Goal: Task Accomplishment & Management: Use online tool/utility

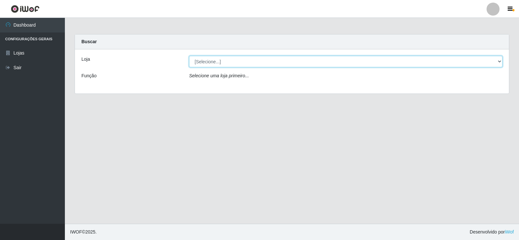
click at [197, 59] on select "[Selecione...] Rede Compras Supermercados - LOJA 2" at bounding box center [345, 61] width 313 height 11
select select "161"
click at [189, 56] on select "[Selecione...] Rede Compras Supermercados - LOJA 2" at bounding box center [345, 61] width 313 height 11
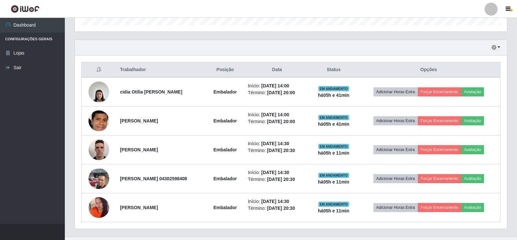
scroll to position [187, 0]
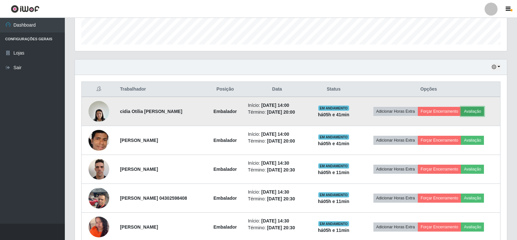
click at [479, 109] on button "Avaliação" at bounding box center [472, 111] width 23 height 9
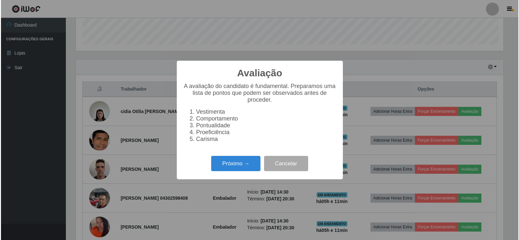
scroll to position [135, 429]
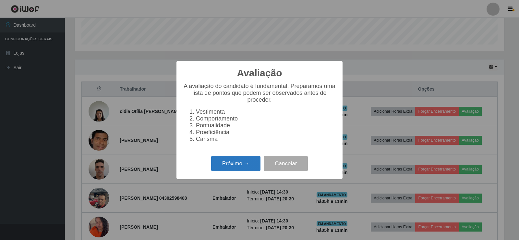
click at [225, 171] on button "Próximo →" at bounding box center [235, 163] width 49 height 15
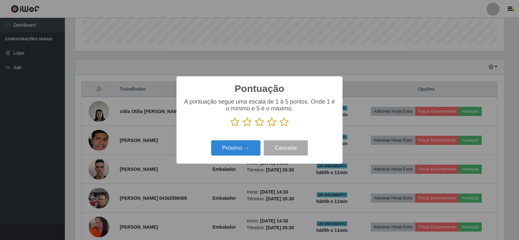
scroll to position [324206, 323912]
click at [288, 123] on icon at bounding box center [284, 122] width 9 height 10
click at [280, 127] on input "radio" at bounding box center [280, 127] width 0 height 0
click at [247, 147] on button "Próximo →" at bounding box center [235, 147] width 49 height 15
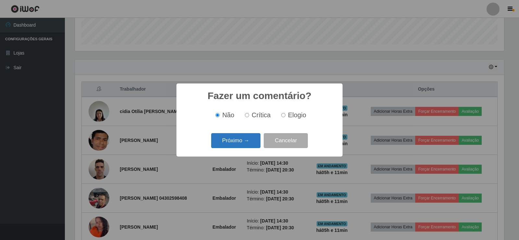
click at [247, 140] on button "Próximo →" at bounding box center [235, 140] width 49 height 15
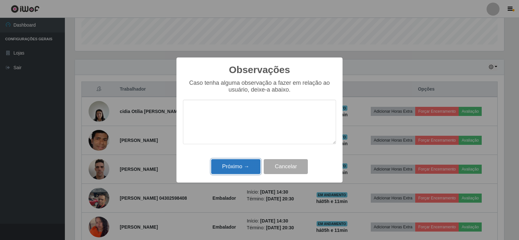
click at [255, 162] on button "Próximo →" at bounding box center [235, 166] width 49 height 15
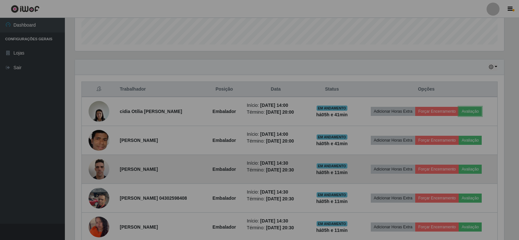
scroll to position [135, 432]
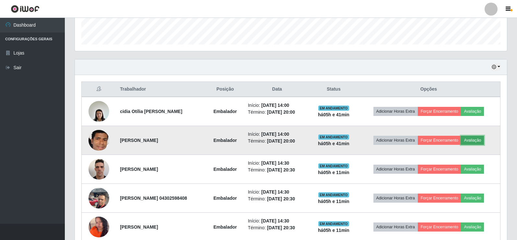
click at [476, 139] on button "Avaliação" at bounding box center [472, 140] width 23 height 9
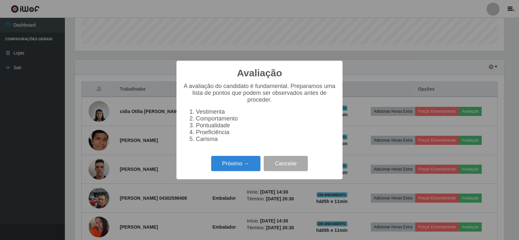
scroll to position [135, 429]
click at [229, 170] on button "Próximo →" at bounding box center [235, 163] width 49 height 15
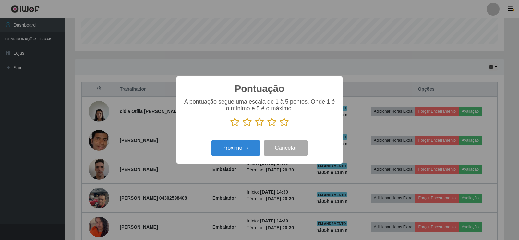
click at [282, 123] on icon at bounding box center [284, 122] width 9 height 10
click at [280, 127] on input "radio" at bounding box center [280, 127] width 0 height 0
click at [253, 144] on button "Próximo →" at bounding box center [235, 147] width 49 height 15
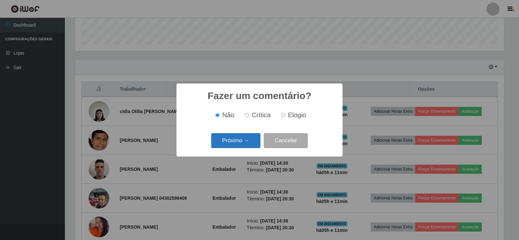
click at [252, 139] on button "Próximo →" at bounding box center [235, 140] width 49 height 15
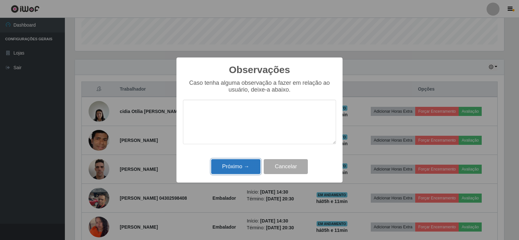
click at [251, 163] on button "Próximo →" at bounding box center [235, 166] width 49 height 15
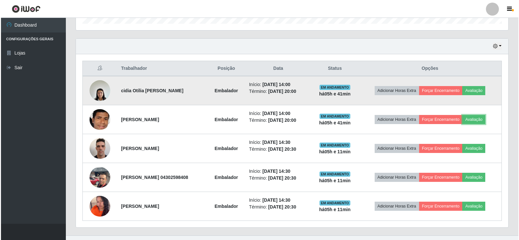
scroll to position [220, 0]
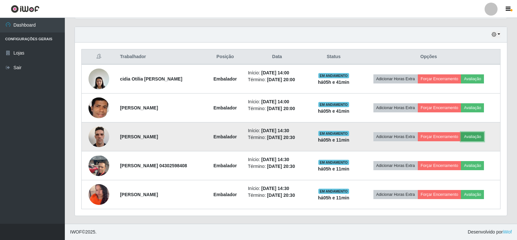
click at [475, 136] on button "Avaliação" at bounding box center [472, 136] width 23 height 9
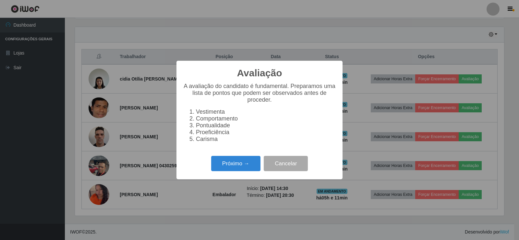
scroll to position [135, 429]
click at [240, 169] on button "Próximo →" at bounding box center [235, 163] width 49 height 15
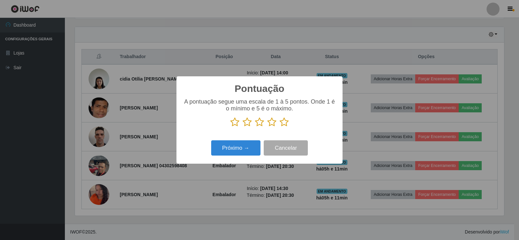
scroll to position [324206, 323912]
click at [280, 120] on icon at bounding box center [284, 122] width 9 height 10
click at [280, 127] on input "radio" at bounding box center [280, 127] width 0 height 0
click at [281, 120] on icon at bounding box center [284, 122] width 9 height 10
click at [280, 127] on input "radio" at bounding box center [280, 127] width 0 height 0
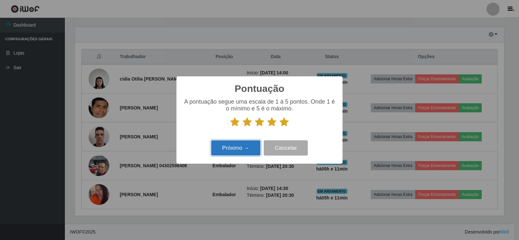
click at [234, 146] on button "Próximo →" at bounding box center [235, 147] width 49 height 15
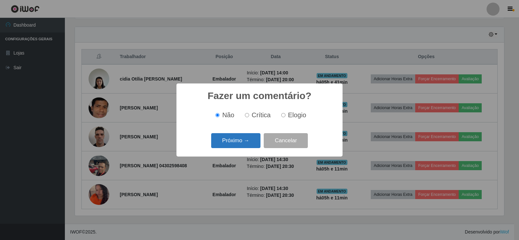
click at [238, 138] on button "Próximo →" at bounding box center [235, 140] width 49 height 15
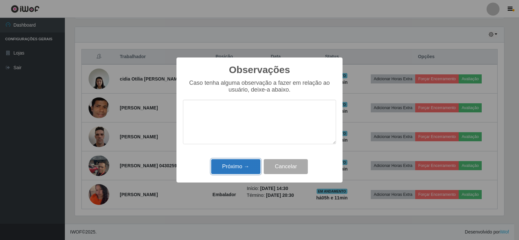
click at [242, 165] on button "Próximo →" at bounding box center [235, 166] width 49 height 15
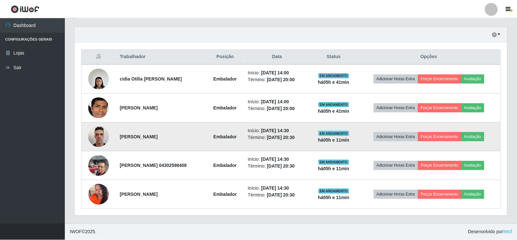
scroll to position [135, 432]
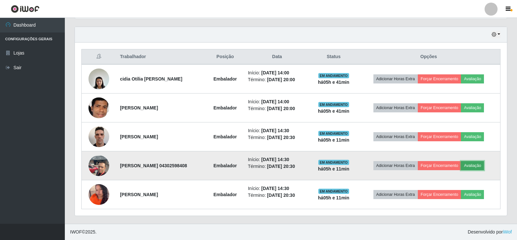
click at [484, 168] on button "Avaliação" at bounding box center [472, 165] width 23 height 9
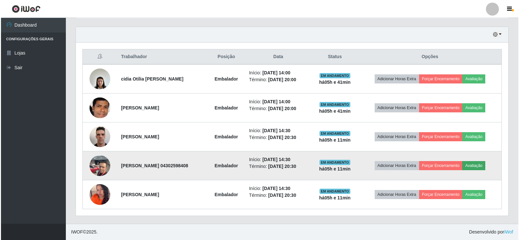
scroll to position [135, 429]
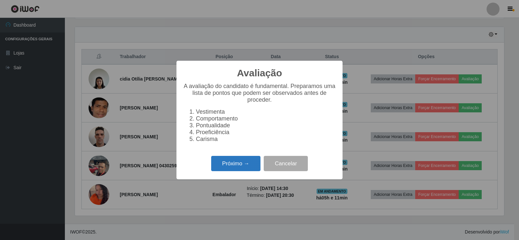
click at [235, 164] on button "Próximo →" at bounding box center [235, 163] width 49 height 15
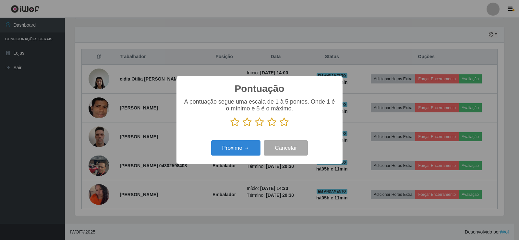
scroll to position [324206, 323912]
click at [286, 123] on icon at bounding box center [284, 122] width 9 height 10
click at [280, 127] on input "radio" at bounding box center [280, 127] width 0 height 0
click at [241, 149] on button "Próximo →" at bounding box center [235, 147] width 49 height 15
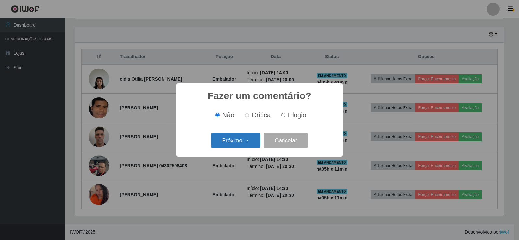
click at [246, 141] on button "Próximo →" at bounding box center [235, 140] width 49 height 15
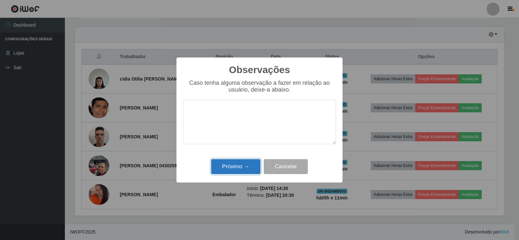
click at [248, 165] on button "Próximo →" at bounding box center [235, 166] width 49 height 15
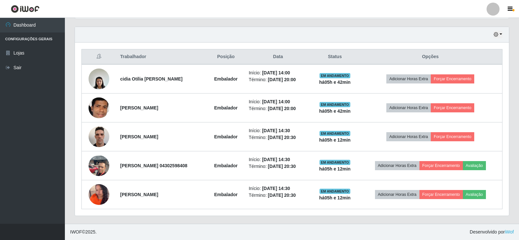
scroll to position [135, 432]
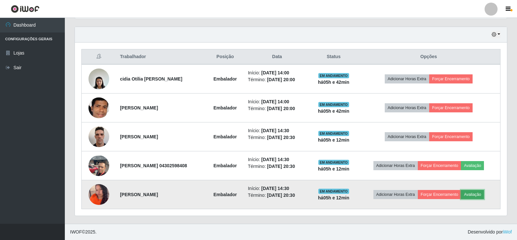
click at [480, 193] on button "Avaliação" at bounding box center [472, 194] width 23 height 9
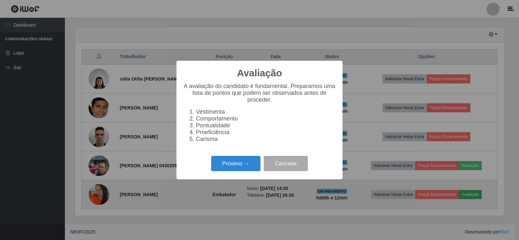
scroll to position [135, 429]
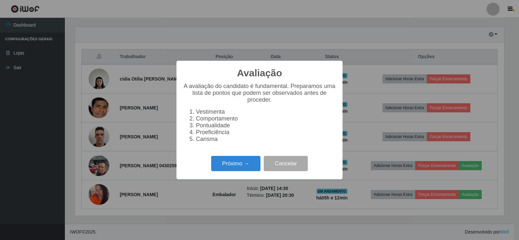
click at [203, 155] on div "Avaliação × A avaliação do candidato é fundamental. Preparamos uma lista de pon…" at bounding box center [259, 120] width 166 height 118
click at [213, 163] on button "Próximo →" at bounding box center [235, 163] width 49 height 15
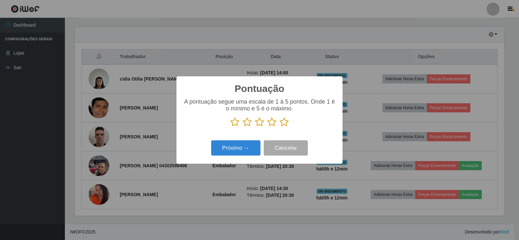
scroll to position [324206, 323912]
click at [219, 150] on button "Próximo →" at bounding box center [235, 147] width 49 height 15
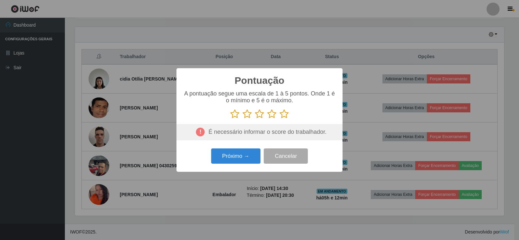
click at [284, 118] on icon at bounding box center [284, 114] width 9 height 10
click at [280, 119] on input "radio" at bounding box center [280, 119] width 0 height 0
click at [238, 151] on button "Próximo →" at bounding box center [235, 155] width 49 height 15
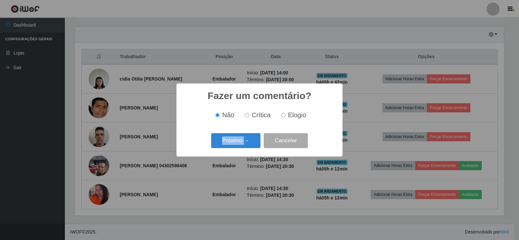
click at [238, 151] on div "Fazer um comentário? × Não Crítica Elogio Próximo → Cancelar" at bounding box center [259, 119] width 166 height 73
click at [246, 142] on button "Próximo →" at bounding box center [235, 140] width 49 height 15
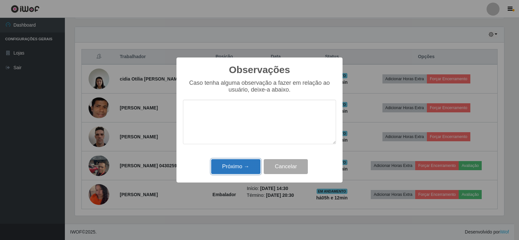
click at [246, 172] on button "Próximo →" at bounding box center [235, 166] width 49 height 15
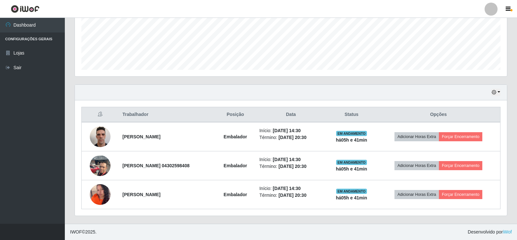
scroll to position [162, 0]
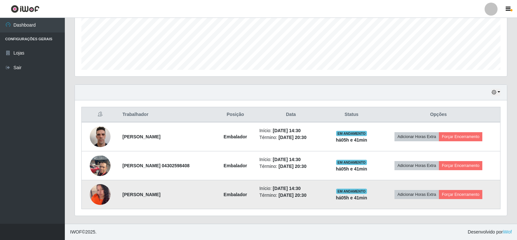
click at [99, 195] on img at bounding box center [100, 194] width 21 height 26
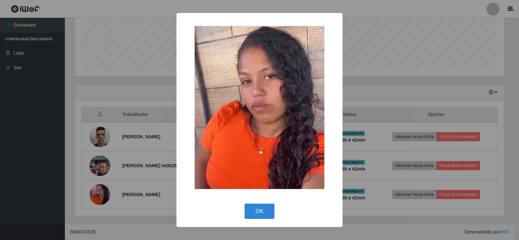
click at [117, 162] on div "× OK Cancel" at bounding box center [259, 120] width 519 height 240
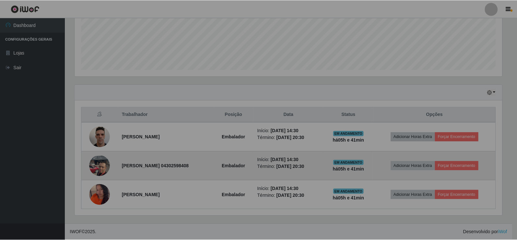
scroll to position [135, 432]
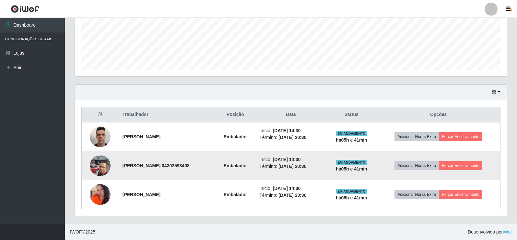
click at [106, 159] on img at bounding box center [100, 165] width 21 height 28
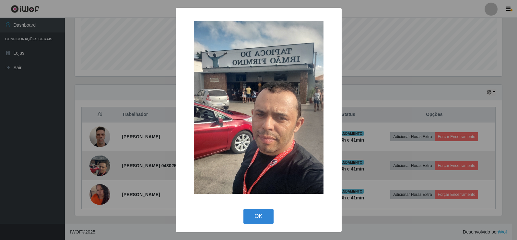
scroll to position [135, 429]
click at [106, 159] on div "× OK Cancel" at bounding box center [259, 120] width 519 height 240
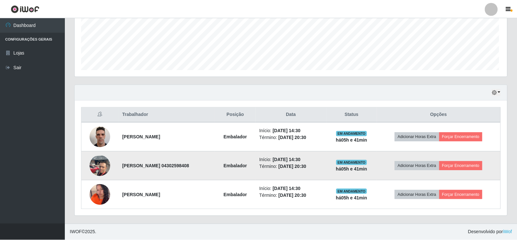
scroll to position [135, 432]
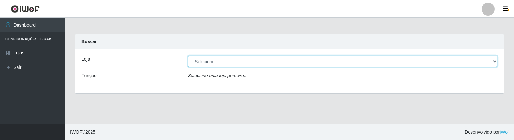
click at [200, 61] on select "[Selecione...] Rede Compras Supermercados - LOJA 2" at bounding box center [342, 61] width 309 height 11
select select "161"
click at [188, 56] on select "[Selecione...] Rede Compras Supermercados - LOJA 2" at bounding box center [342, 61] width 309 height 11
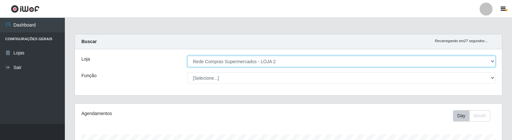
scroll to position [135, 427]
click at [235, 62] on select "[Selecione...] Rede Compras Supermercados - LOJA 2" at bounding box center [341, 61] width 308 height 11
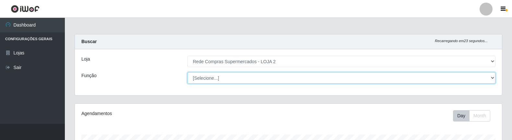
click at [196, 78] on select "[Selecione...] ASG ASG + ASG ++ Balconista Balconista + Balconista ++ Embalador…" at bounding box center [341, 77] width 308 height 11
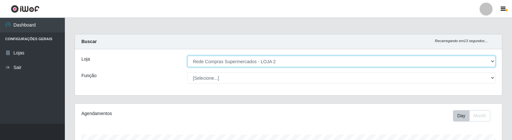
click at [492, 61] on select "[Selecione...] Rede Compras Supermercados - LOJA 2" at bounding box center [341, 61] width 308 height 11
click at [187, 56] on select "[Selecione...] Rede Compras Supermercados - LOJA 2" at bounding box center [341, 61] width 308 height 11
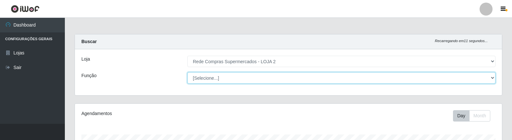
click at [359, 82] on select "[Selecione...] ASG ASG + ASG ++ Balconista Balconista + Balconista ++ Embalador…" at bounding box center [341, 77] width 308 height 11
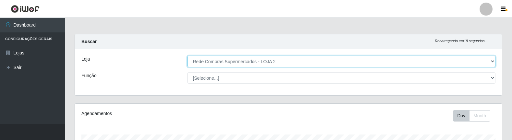
click at [218, 64] on select "[Selecione...] Rede Compras Supermercados - LOJA 2" at bounding box center [341, 61] width 308 height 11
click at [187, 56] on select "[Selecione...] Rede Compras Supermercados - LOJA 2" at bounding box center [341, 61] width 308 height 11
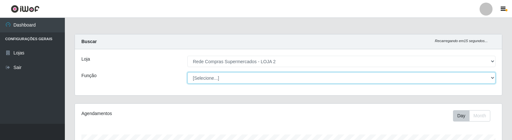
click at [211, 82] on select "[Selecione...] ASG ASG + ASG ++ Balconista Balconista + Balconista ++ Embalador…" at bounding box center [341, 77] width 308 height 11
select select "1"
click at [187, 72] on select "[Selecione...] ASG ASG + ASG ++ Balconista Balconista + Balconista ++ Embalador…" at bounding box center [341, 77] width 308 height 11
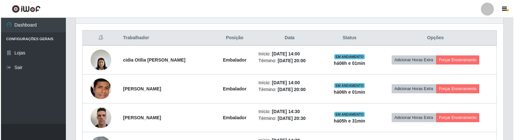
scroll to position [259, 0]
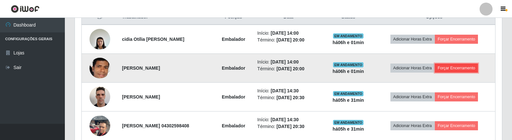
click at [462, 66] on button "Forçar Encerramento" at bounding box center [456, 68] width 43 height 9
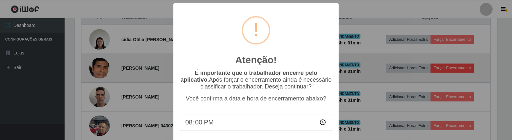
scroll to position [135, 424]
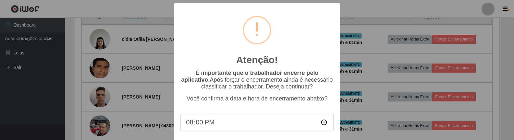
click at [295, 43] on div "Atenção! ×" at bounding box center [256, 39] width 153 height 60
click at [249, 36] on div at bounding box center [257, 30] width 29 height 29
click at [139, 71] on div "Atenção! × É importante que o trabalhador encerre pelo aplicativo. Após forçar …" at bounding box center [257, 70] width 514 height 140
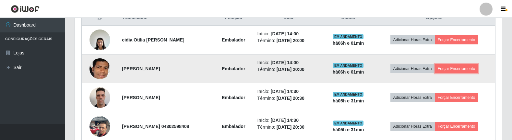
scroll to position [259, 0]
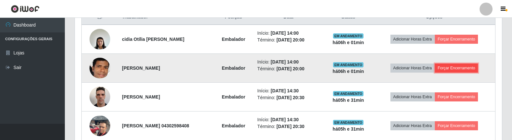
click at [453, 68] on button "Forçar Encerramento" at bounding box center [456, 68] width 43 height 9
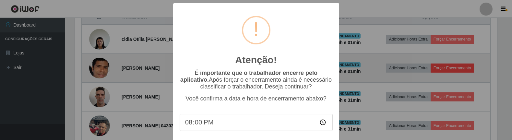
scroll to position [135, 424]
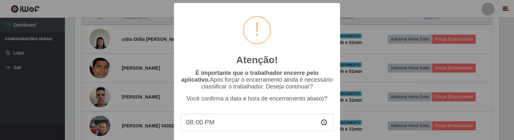
click at [322, 125] on input "20:00" at bounding box center [256, 122] width 153 height 17
click at [304, 130] on input "20:00" at bounding box center [256, 122] width 153 height 17
click at [140, 67] on div "Atenção! × É importante que o trabalhador encerre pelo aplicativo. Após forçar …" at bounding box center [257, 70] width 514 height 140
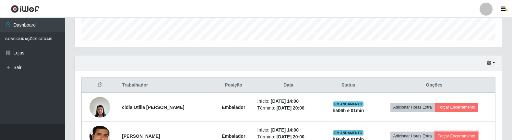
scroll to position [227, 0]
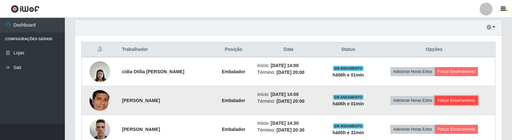
click at [466, 102] on button "Forçar Encerramento" at bounding box center [456, 100] width 43 height 9
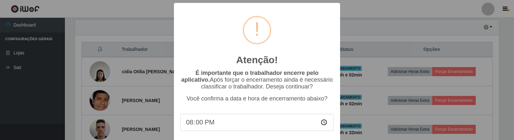
click at [455, 73] on div "Atenção! × É importante que o trabalhador encerre pelo aplicativo. Após forçar …" at bounding box center [257, 70] width 514 height 140
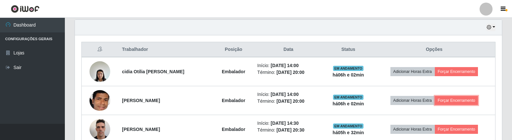
scroll to position [135, 427]
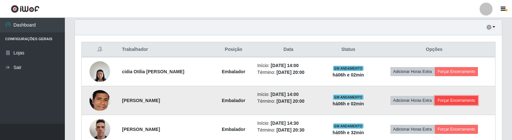
click at [462, 100] on button "Forçar Encerramento" at bounding box center [456, 100] width 43 height 9
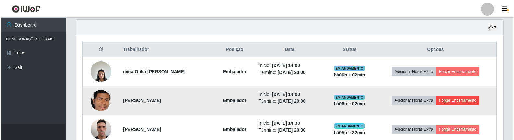
scroll to position [135, 424]
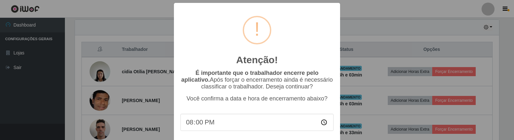
click at [262, 29] on div at bounding box center [257, 30] width 29 height 29
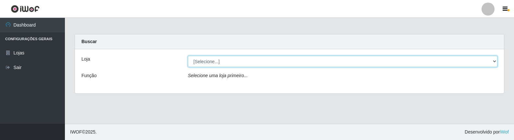
click at [212, 63] on select "[Selecione...] Rede Compras Supermercados - LOJA 2" at bounding box center [342, 61] width 309 height 11
select select "161"
click at [188, 56] on select "[Selecione...] Rede Compras Supermercados - LOJA 2" at bounding box center [342, 61] width 309 height 11
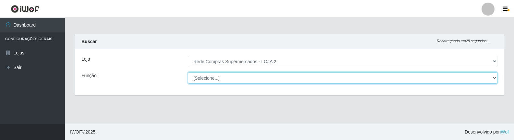
click at [207, 78] on select "[Selecione...] ASG ASG + ASG ++ Balconista Balconista + Balconista ++ Embalador…" at bounding box center [342, 77] width 309 height 11
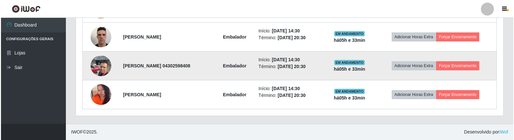
scroll to position [222, 0]
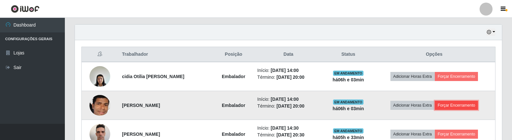
click at [452, 103] on button "Forçar Encerramento" at bounding box center [456, 105] width 43 height 9
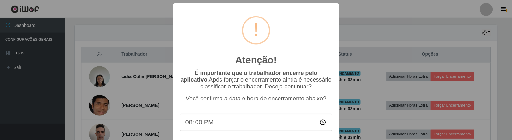
scroll to position [36, 0]
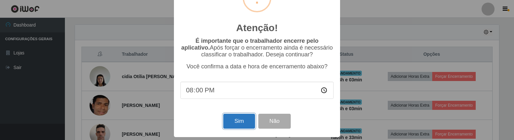
click at [234, 126] on button "Sim" at bounding box center [238, 121] width 31 height 15
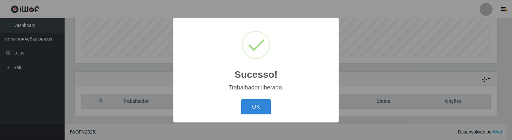
scroll to position [135, 424]
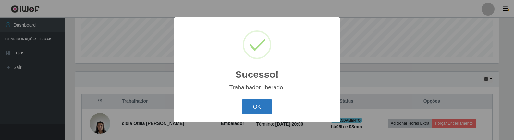
click at [251, 106] on button "OK" at bounding box center [257, 106] width 30 height 15
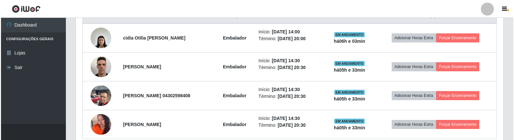
scroll to position [272, 0]
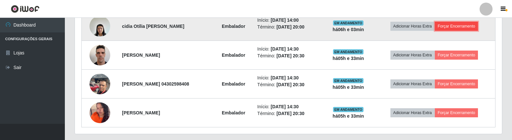
click at [456, 28] on button "Forçar Encerramento" at bounding box center [456, 26] width 43 height 9
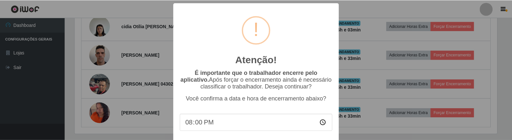
scroll to position [36, 0]
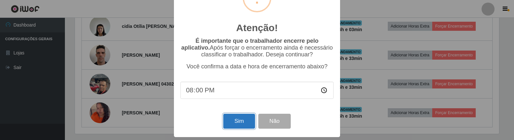
click at [230, 120] on button "Sim" at bounding box center [238, 121] width 31 height 15
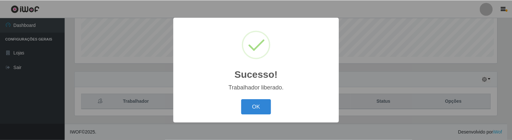
scroll to position [135, 424]
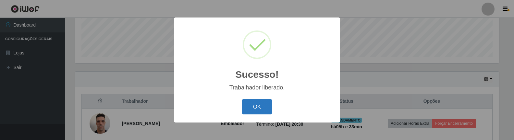
click at [249, 105] on button "OK" at bounding box center [257, 106] width 30 height 15
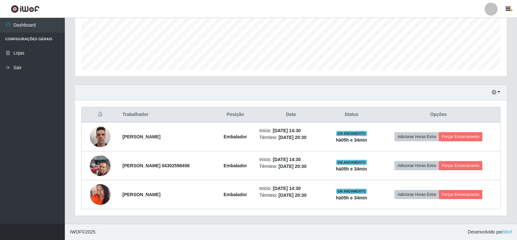
scroll to position [135, 432]
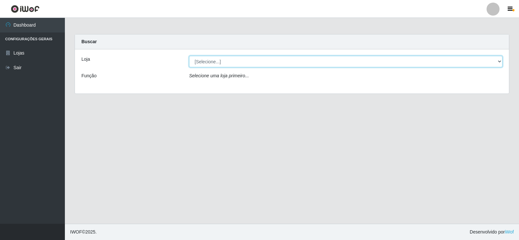
click at [204, 65] on select "[Selecione...] Rede Compras Supermercados - LOJA 2" at bounding box center [345, 61] width 313 height 11
select select "161"
click at [189, 56] on select "[Selecione...] Rede Compras Supermercados - LOJA 2" at bounding box center [345, 61] width 313 height 11
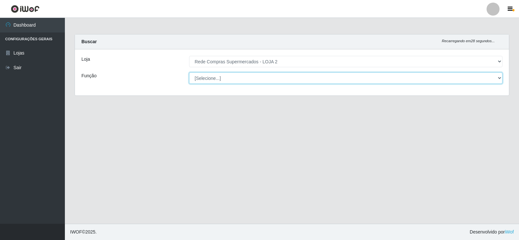
drag, startPoint x: 205, startPoint y: 65, endPoint x: 209, endPoint y: 79, distance: 14.2
click at [209, 79] on select "[Selecione...] ASG ASG + ASG ++ Balconista Balconista + Balconista ++ Embalador…" at bounding box center [345, 77] width 313 height 11
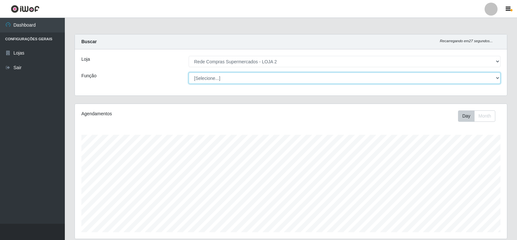
scroll to position [135, 432]
click at [209, 79] on select "[Selecione...] ASG ASG + ASG ++ Balconista Balconista + Balconista ++ Embalador…" at bounding box center [345, 77] width 312 height 11
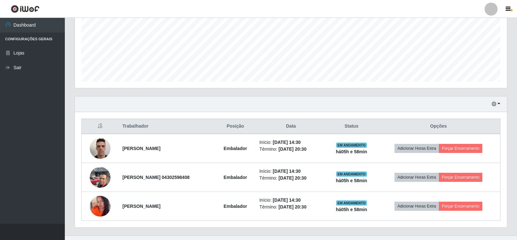
scroll to position [162, 0]
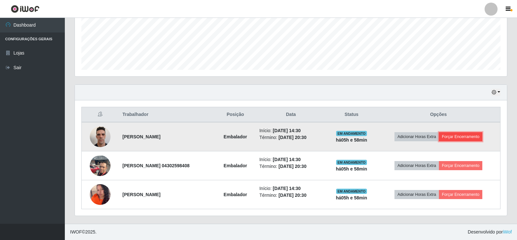
click at [454, 136] on button "Forçar Encerramento" at bounding box center [460, 136] width 43 height 9
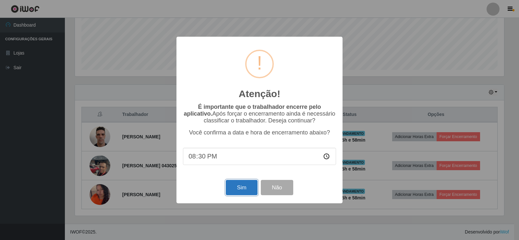
click at [236, 191] on button "Sim" at bounding box center [241, 187] width 31 height 15
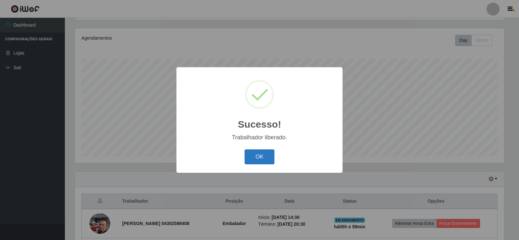
click at [257, 157] on button "OK" at bounding box center [260, 156] width 30 height 15
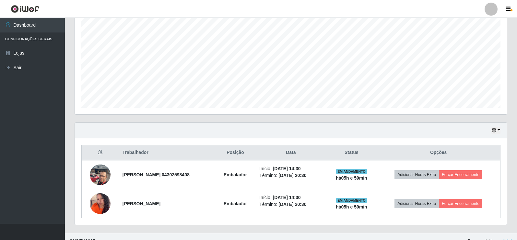
scroll to position [133, 0]
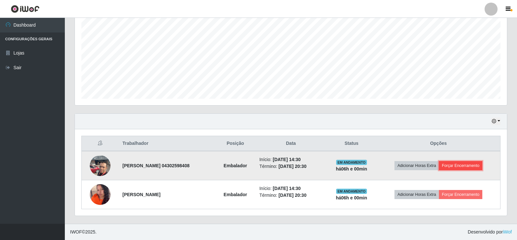
click at [469, 166] on button "Forçar Encerramento" at bounding box center [460, 165] width 43 height 9
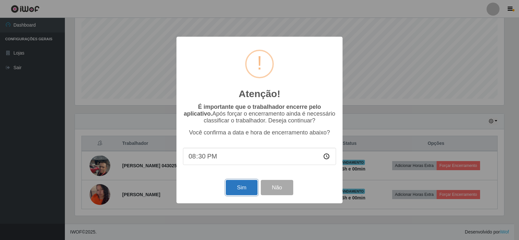
click at [238, 191] on button "Sim" at bounding box center [241, 187] width 31 height 15
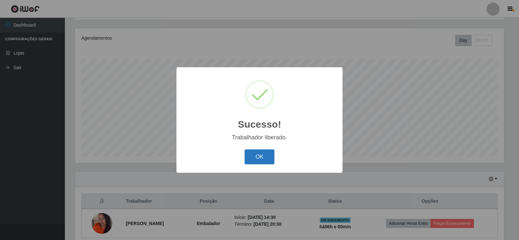
click at [259, 156] on button "OK" at bounding box center [260, 156] width 30 height 15
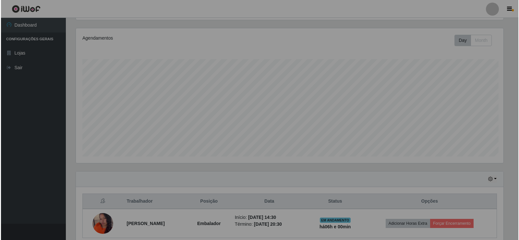
scroll to position [135, 432]
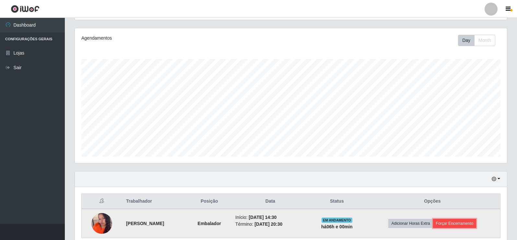
click at [462, 224] on button "Forçar Encerramento" at bounding box center [454, 223] width 43 height 9
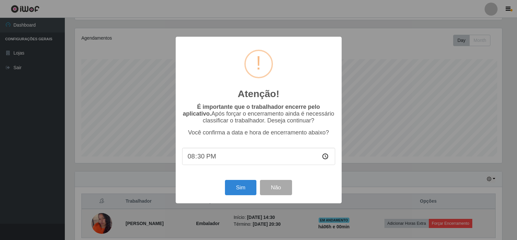
scroll to position [135, 429]
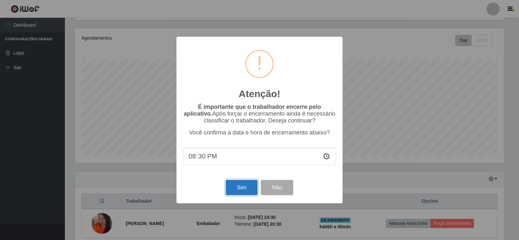
click at [241, 185] on button "Sim" at bounding box center [241, 187] width 31 height 15
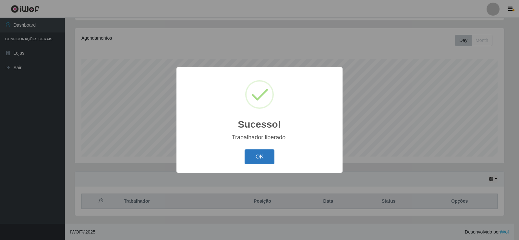
click at [263, 158] on button "OK" at bounding box center [260, 156] width 30 height 15
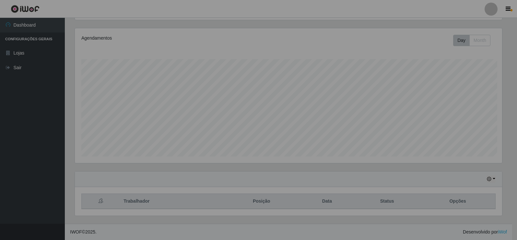
scroll to position [135, 432]
